Goal: Task Accomplishment & Management: Manage account settings

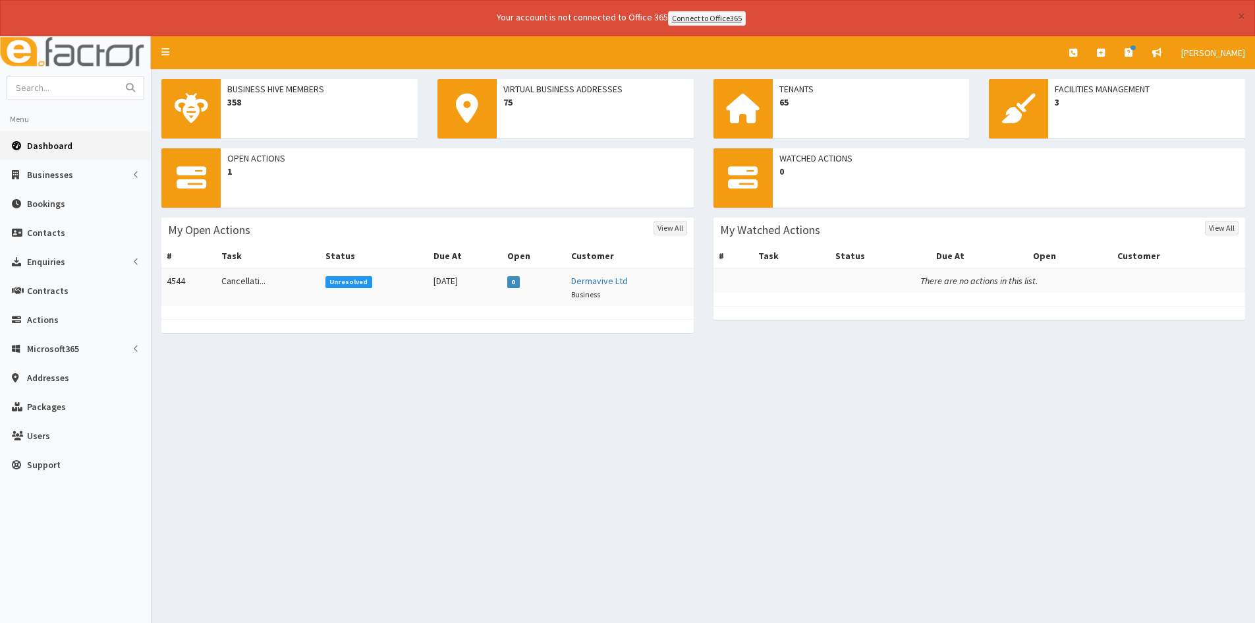
click at [335, 277] on span "Unresolved" at bounding box center [349, 282] width 47 height 12
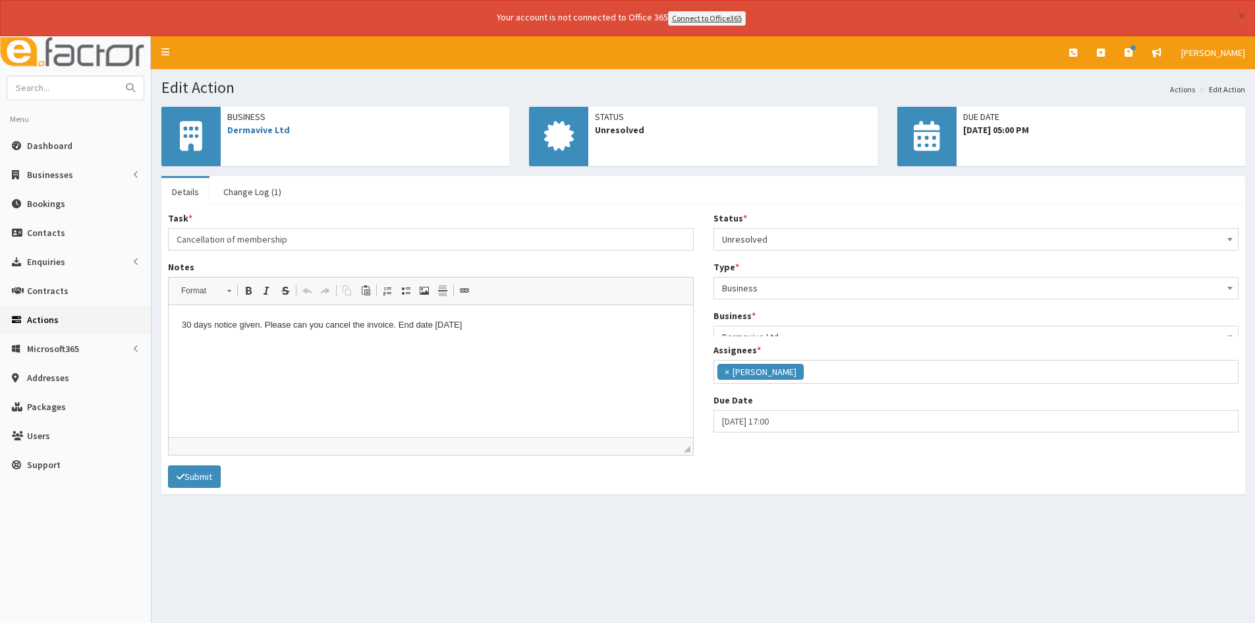
scroll to position [84, 0]
click at [765, 237] on span "Unresolved" at bounding box center [976, 239] width 509 height 18
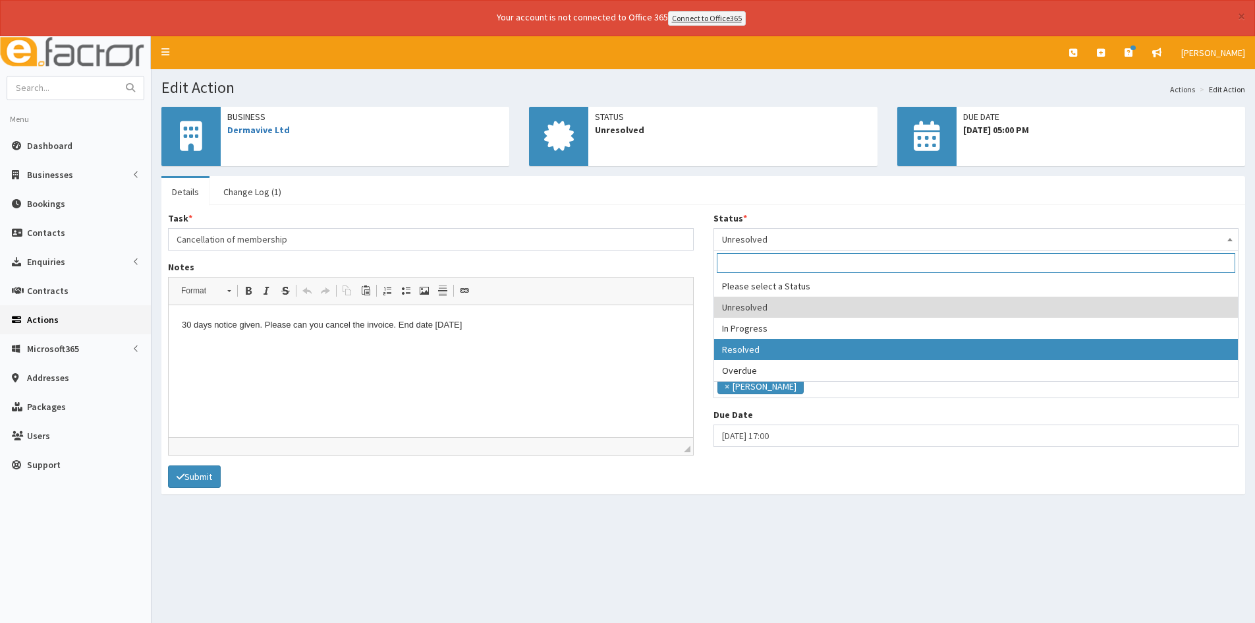
select select "3"
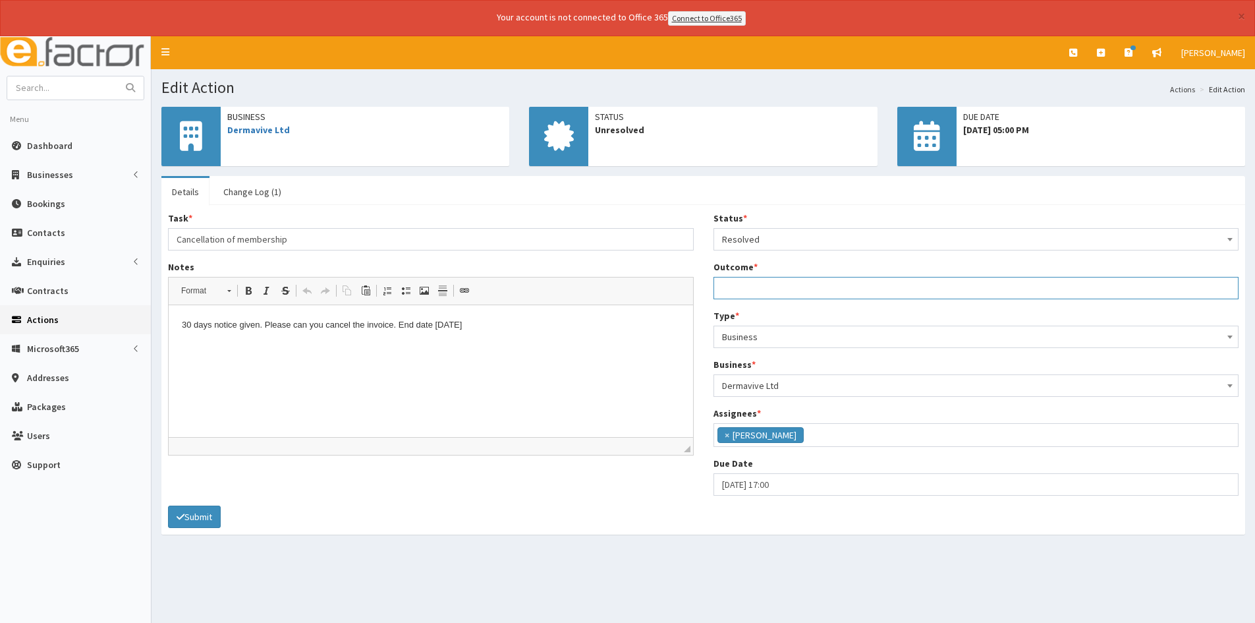
click at [763, 288] on input "Outcome *" at bounding box center [977, 288] width 526 height 22
type input "Cancelled repeating invoice"
click at [177, 517] on icon "submit" at bounding box center [181, 516] width 8 height 9
